Goal: Task Accomplishment & Management: Manage account settings

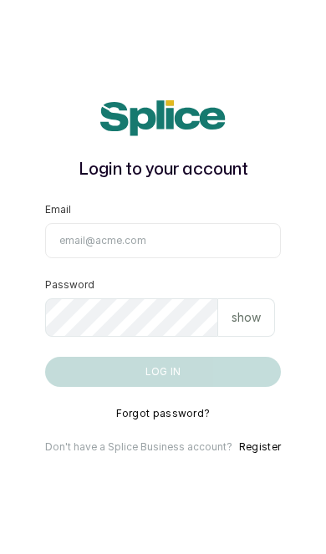
type input "[EMAIL_ADDRESS][DOMAIN_NAME]"
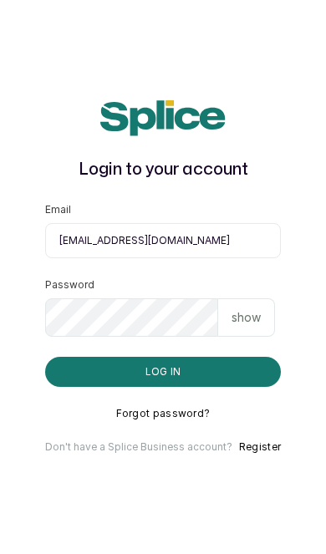
click at [162, 387] on button "Log in" at bounding box center [163, 372] width 236 height 30
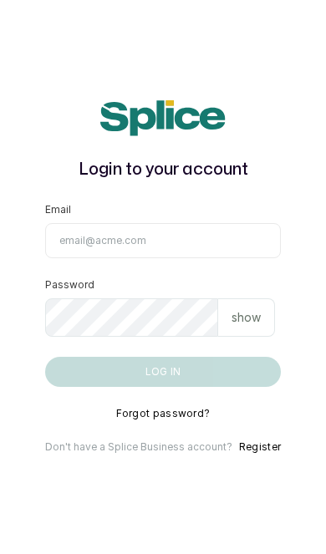
type input "[EMAIL_ADDRESS][DOMAIN_NAME]"
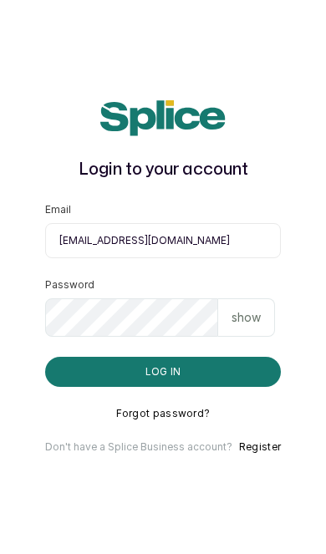
click at [239, 387] on button "Log in" at bounding box center [163, 372] width 236 height 30
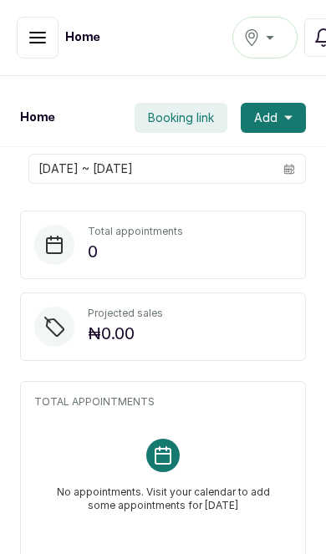
scroll to position [2, 0]
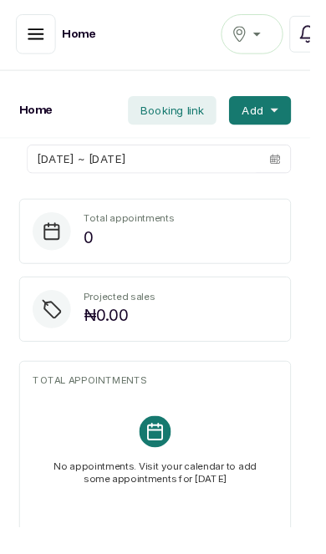
click at [27, 38] on button "button" at bounding box center [38, 36] width 42 height 42
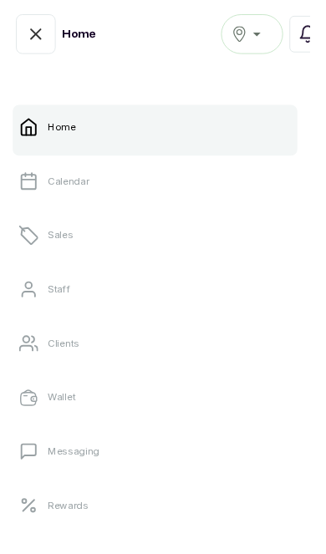
click at [165, 419] on link "Wallet" at bounding box center [162, 417] width 299 height 47
